Goal: Task Accomplishment & Management: Manage account settings

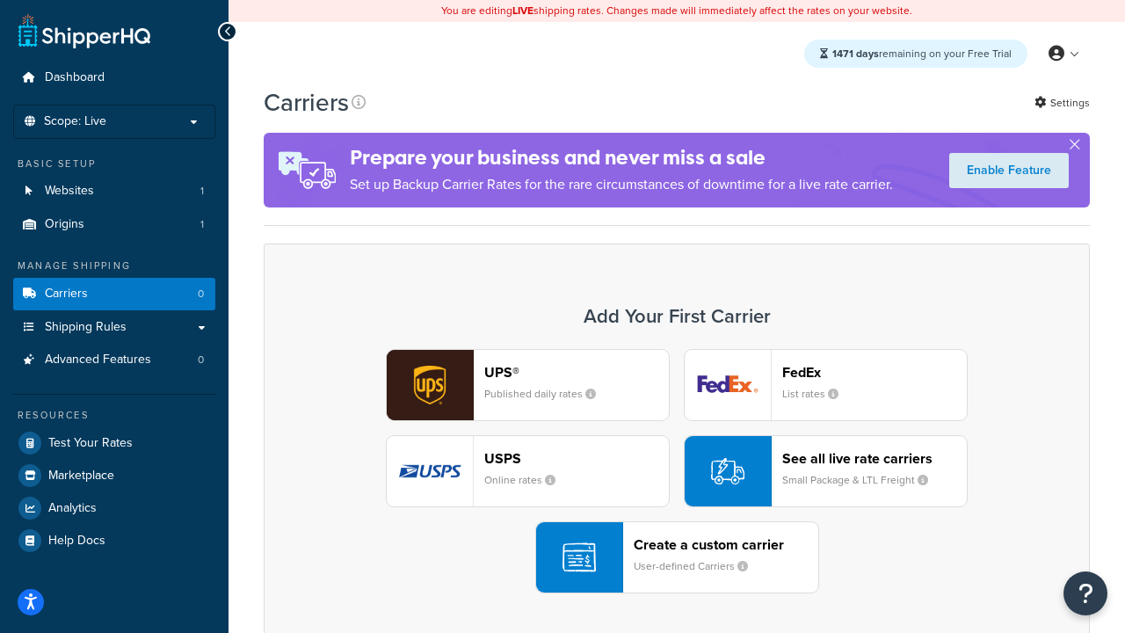
click at [677, 471] on div "UPS® Published daily rates FedEx List rates USPS Online rates See all live rate…" at bounding box center [676, 471] width 789 height 244
click at [875, 372] on header "FedEx" at bounding box center [874, 372] width 185 height 17
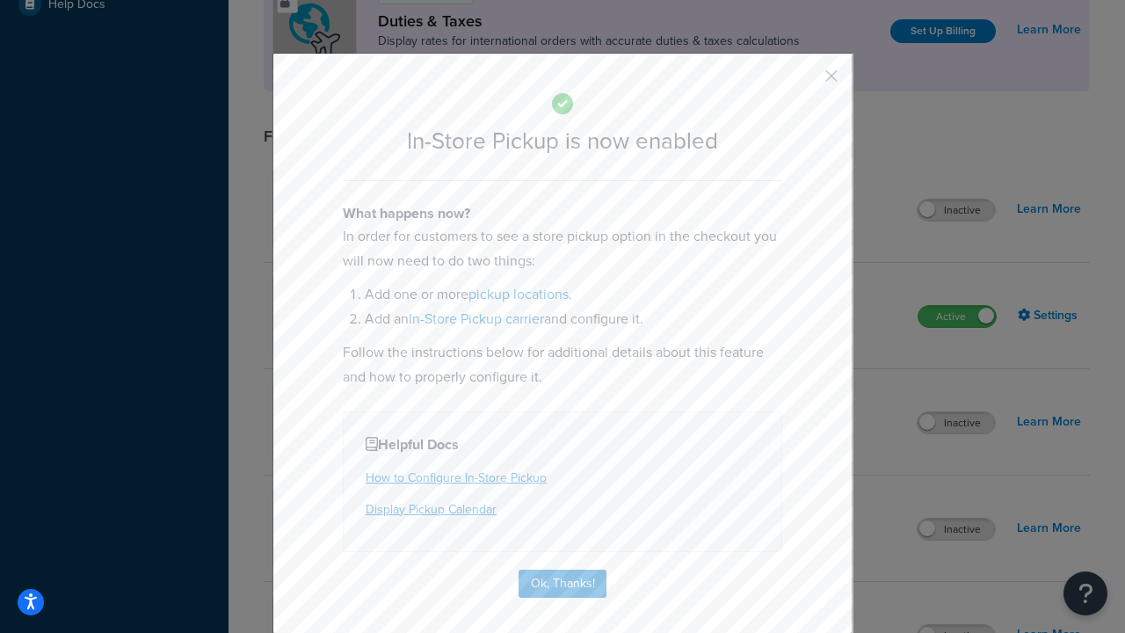
click at [805, 82] on button "button" at bounding box center [805, 82] width 4 height 4
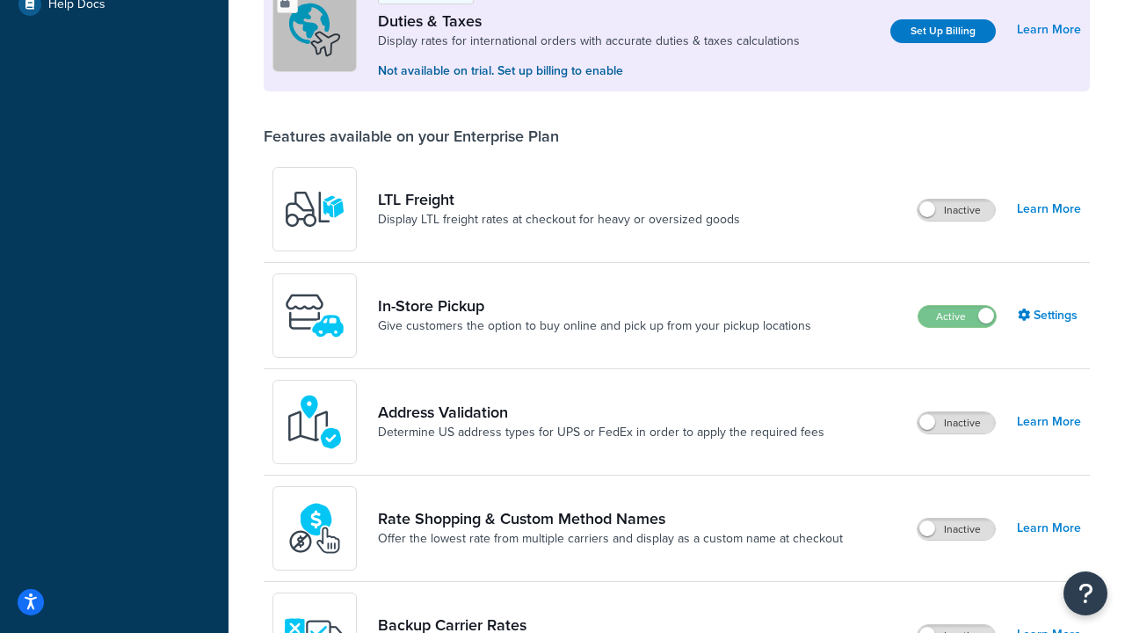
scroll to position [536, 0]
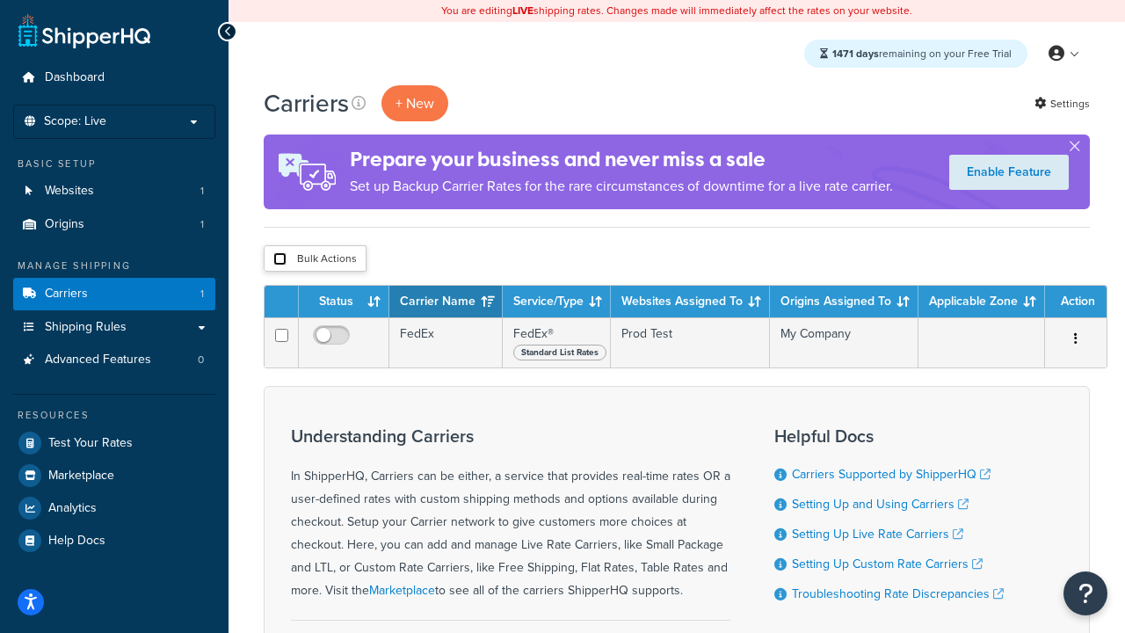
click at [280, 259] on input "checkbox" at bounding box center [279, 258] width 13 height 13
checkbox input "true"
click at [0, 0] on button "Delete" at bounding box center [0, 0] width 0 height 0
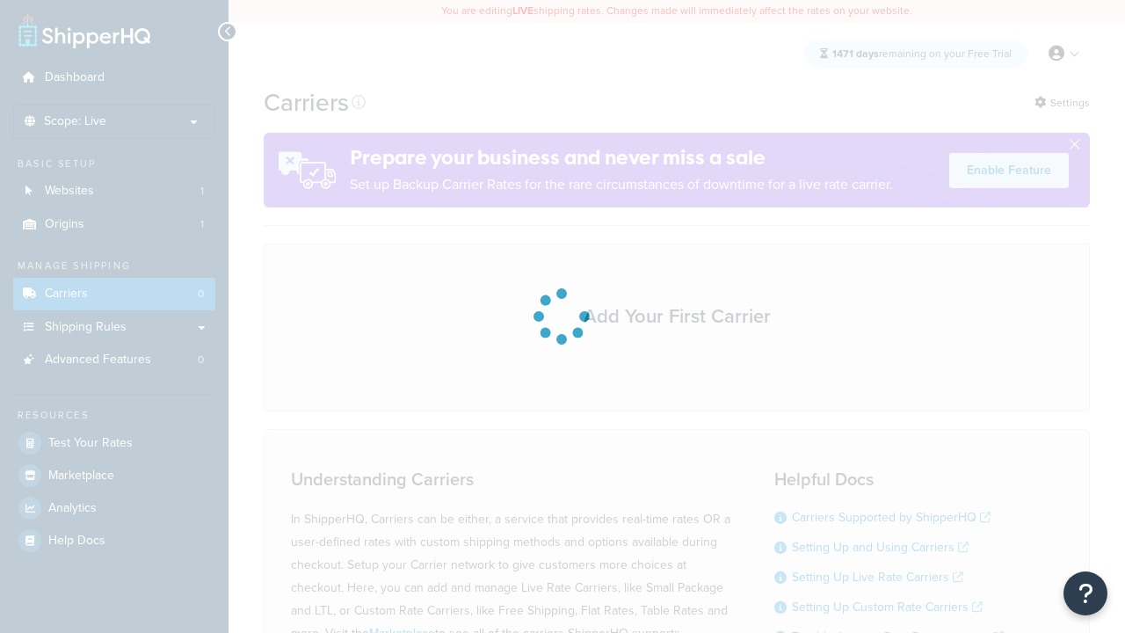
scroll to position [155, 0]
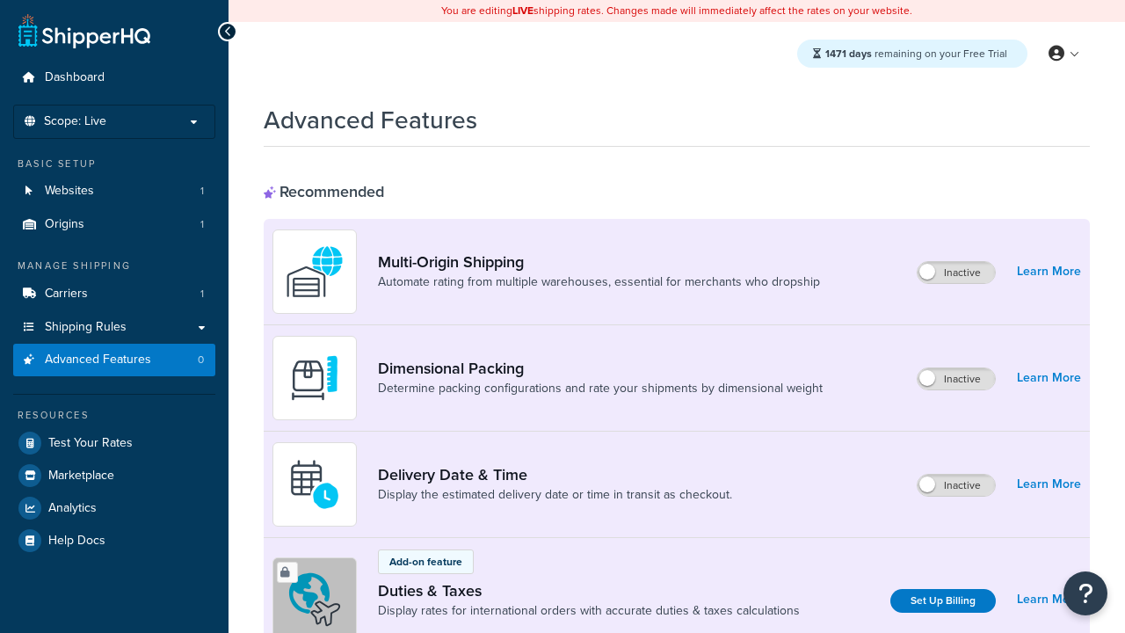
scroll to position [782, 0]
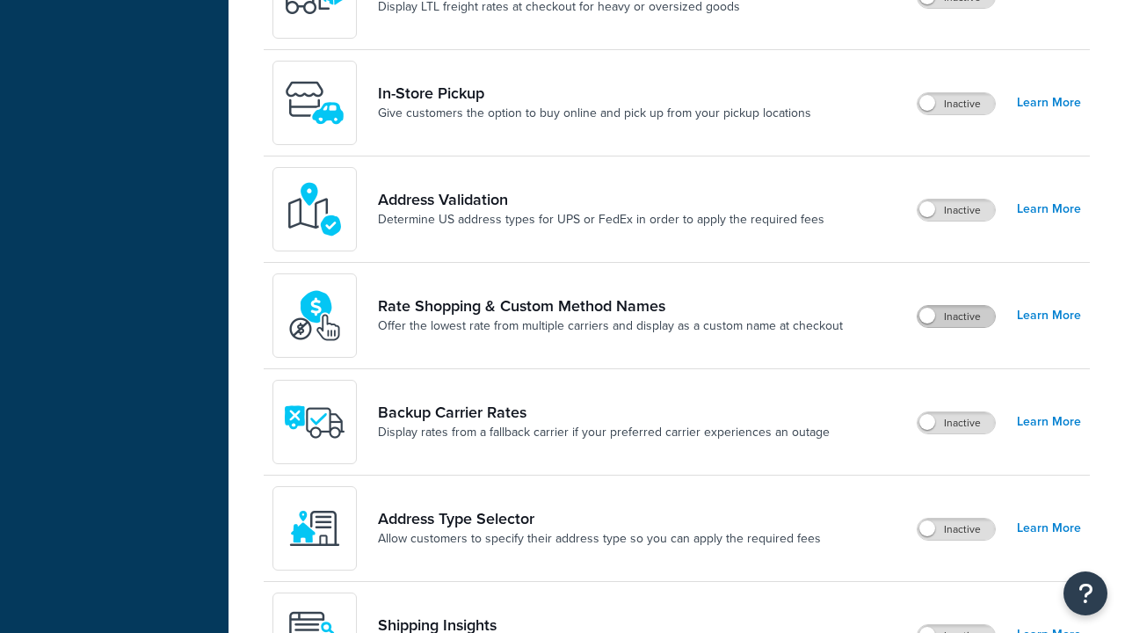
click at [956, 316] on label "Inactive" at bounding box center [956, 316] width 77 height 21
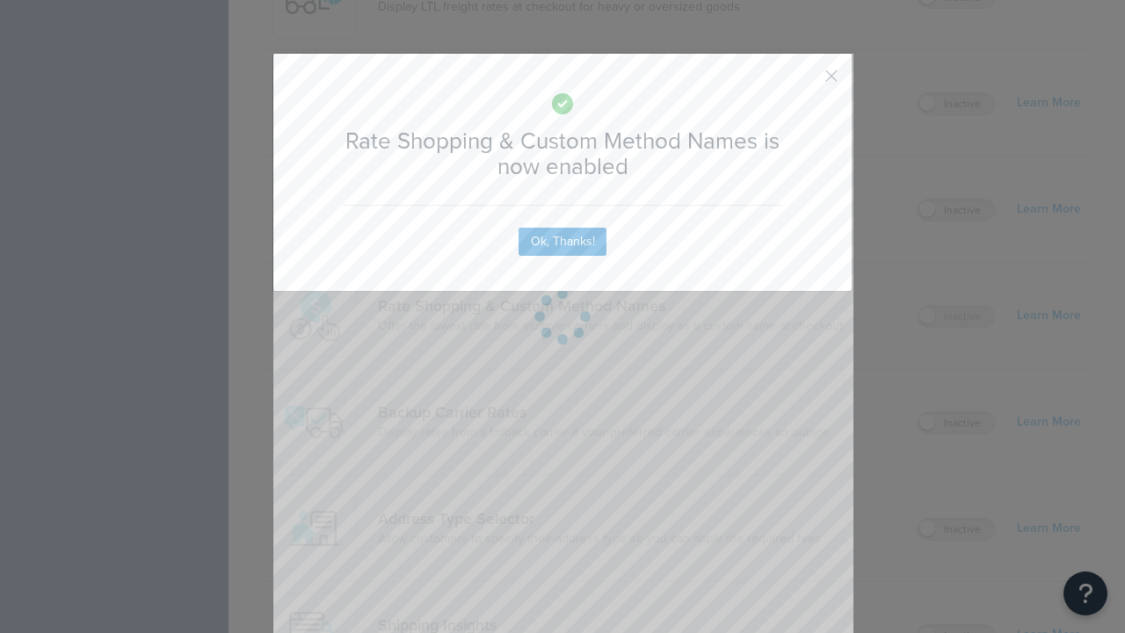
scroll to position [0, 0]
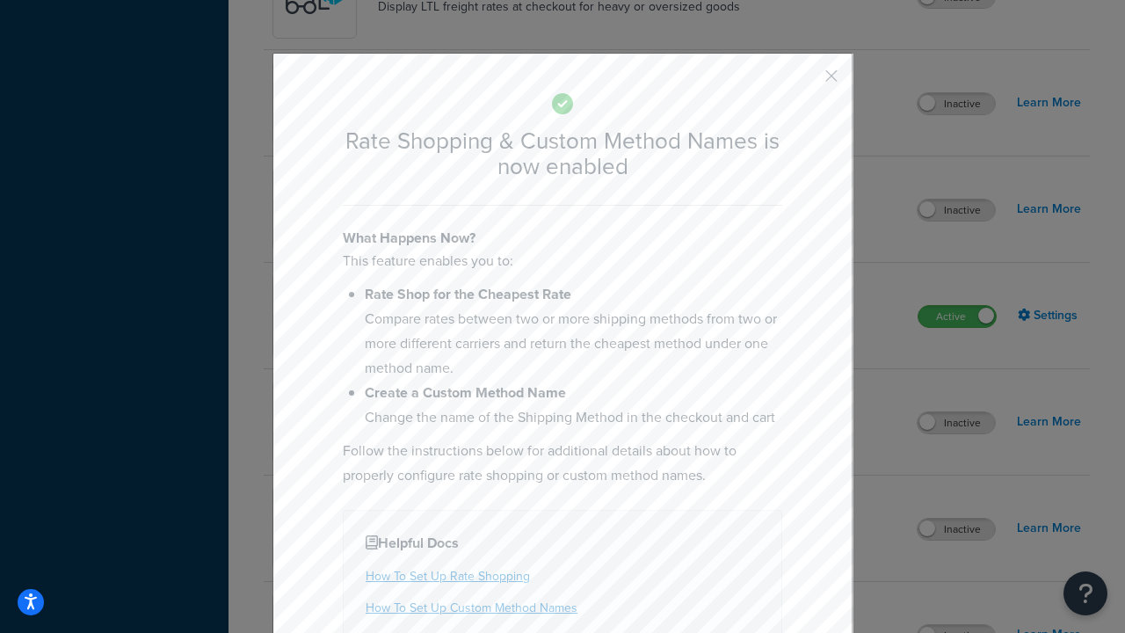
click at [805, 82] on button "button" at bounding box center [805, 82] width 4 height 4
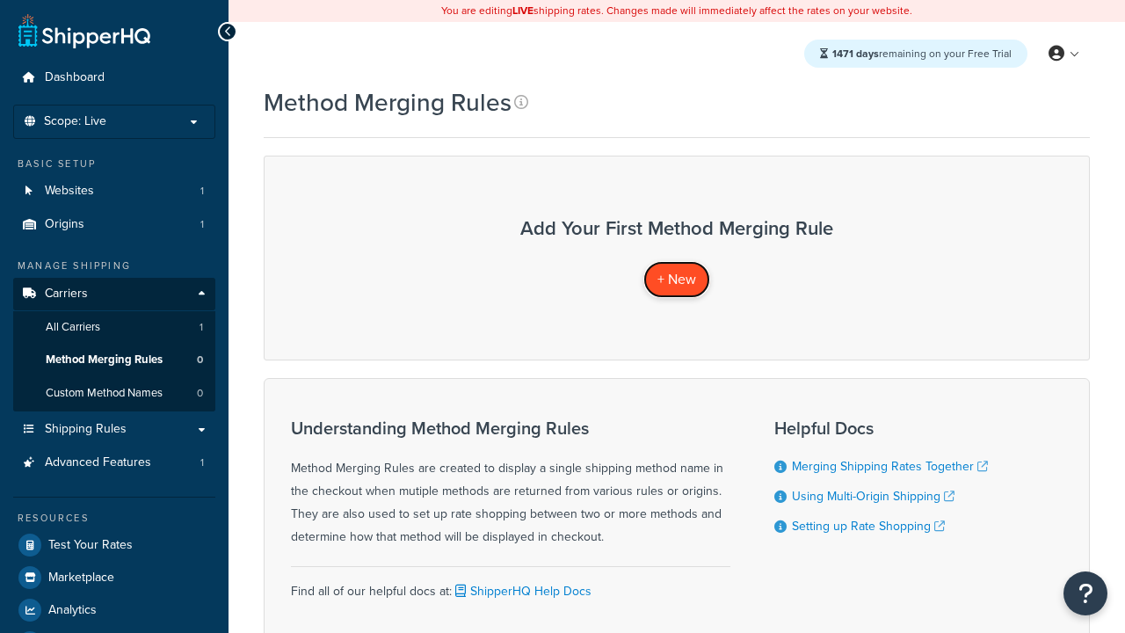
click at [677, 279] on span "+ New" at bounding box center [676, 279] width 39 height 20
